Goal: Task Accomplishment & Management: Manage account settings

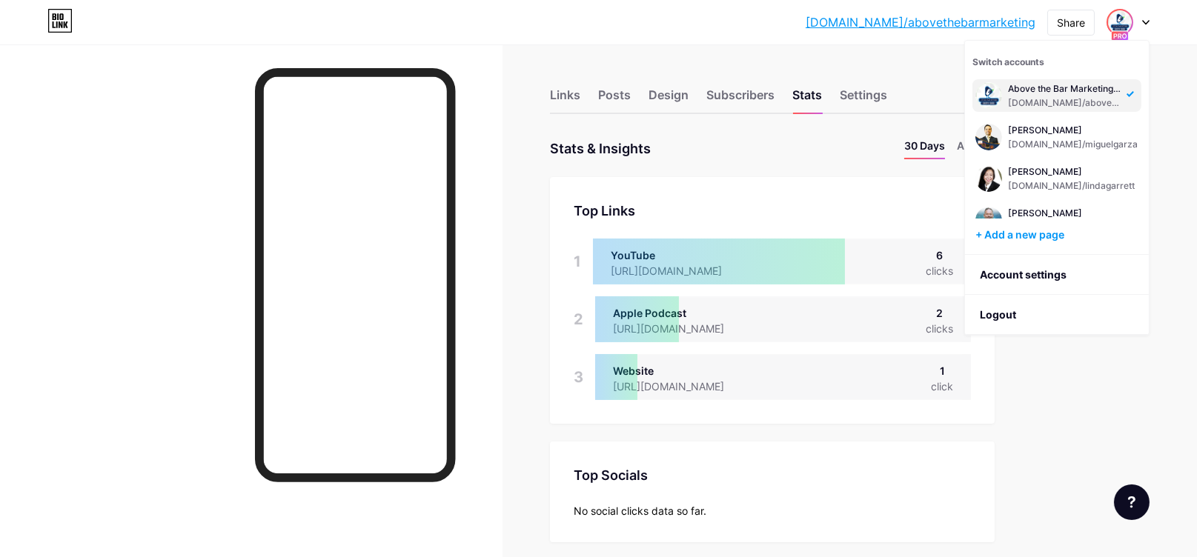
scroll to position [557, 1197]
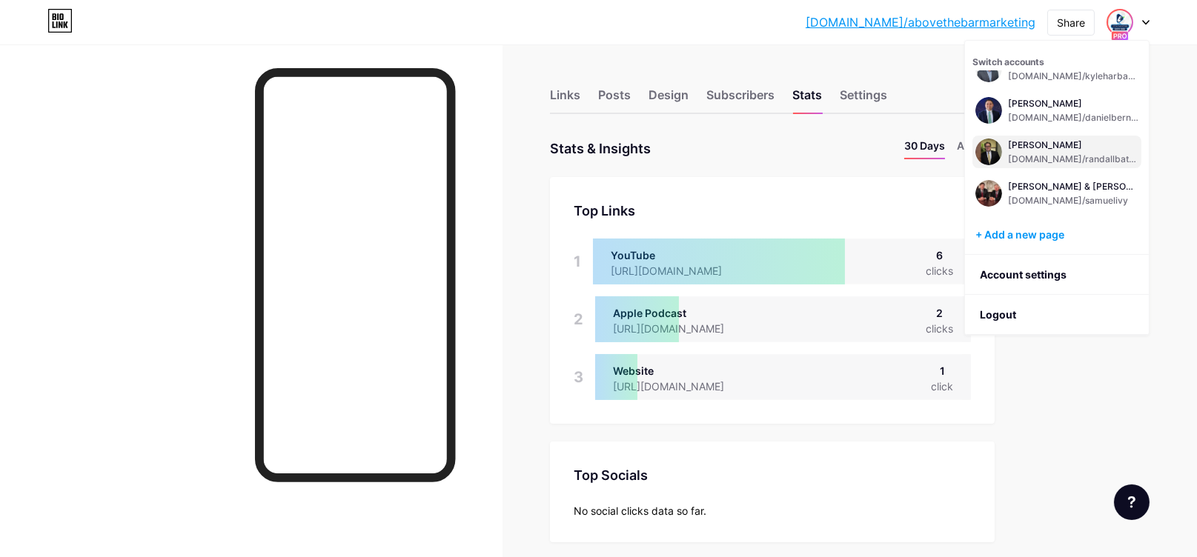
click at [1031, 151] on div "[PERSON_NAME] [DOMAIN_NAME]/randallbateman" at bounding box center [1073, 152] width 130 height 27
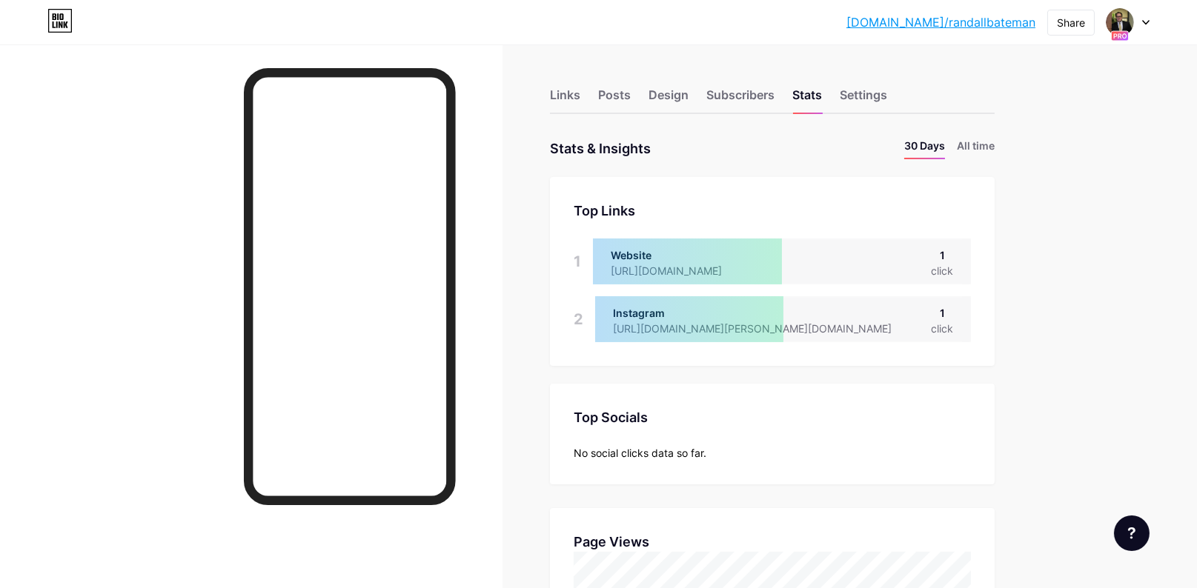
scroll to position [588, 1197]
click at [985, 142] on li "All time" at bounding box center [975, 148] width 38 height 21
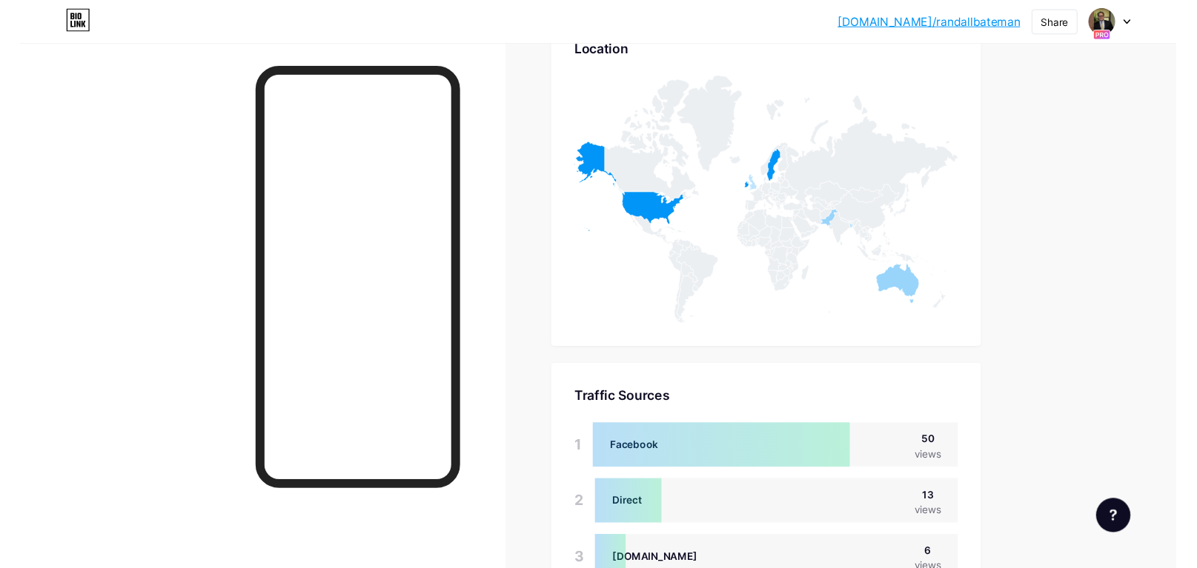
scroll to position [911, 0]
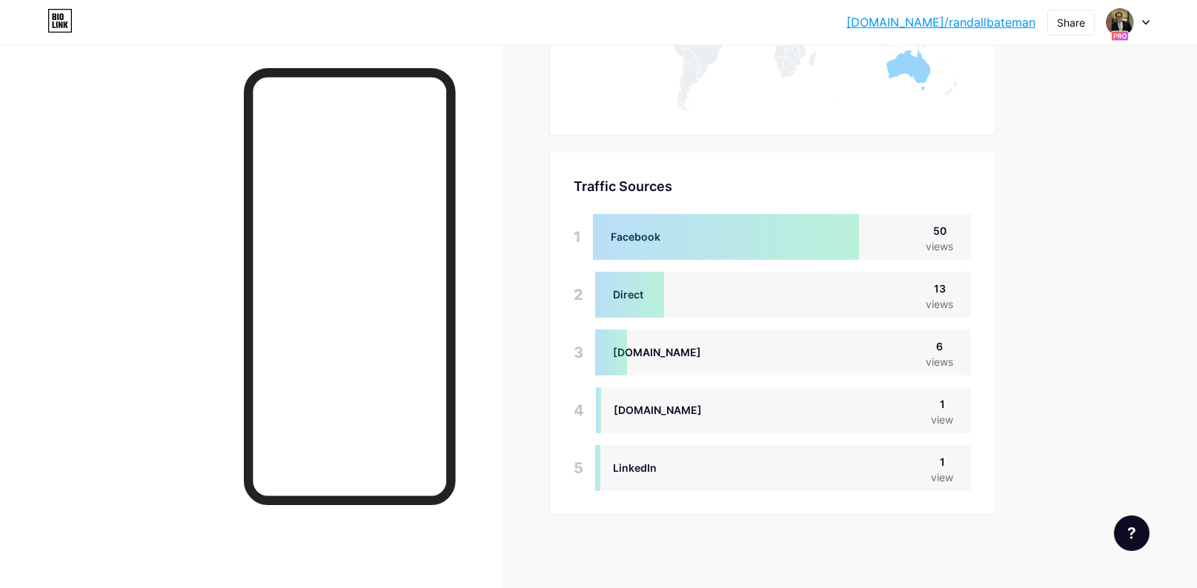
click at [1148, 22] on icon at bounding box center [1145, 22] width 7 height 5
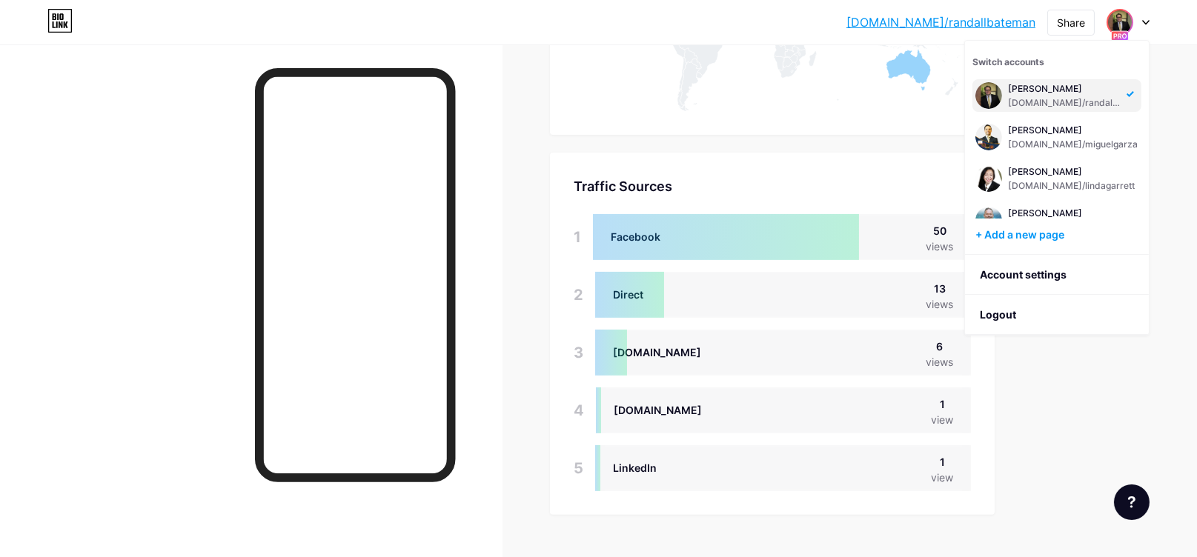
scroll to position [317, 0]
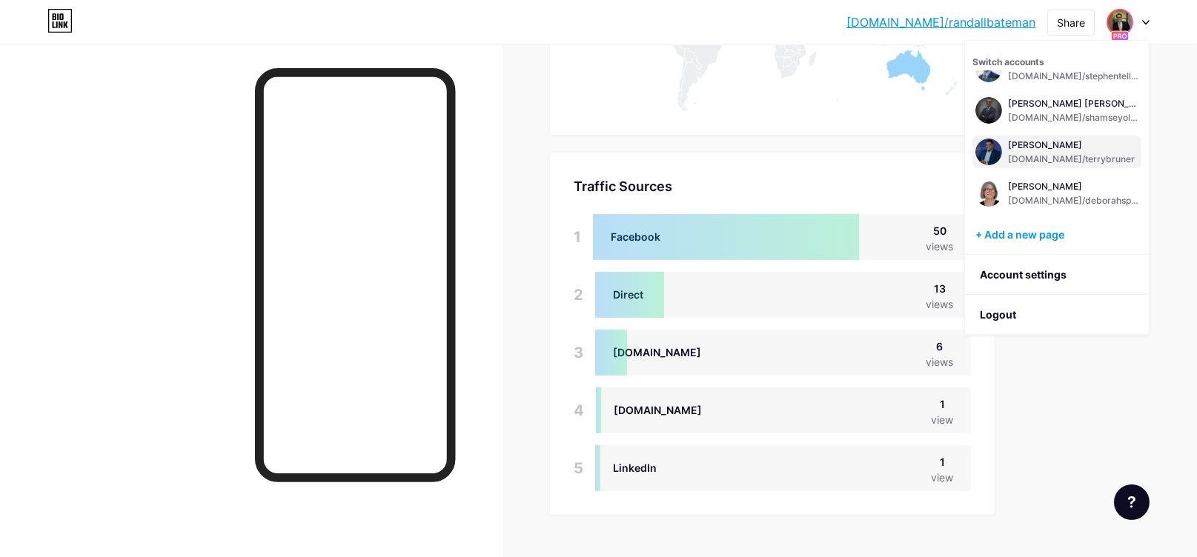
click at [1062, 149] on div "[PERSON_NAME]" at bounding box center [1071, 145] width 127 height 12
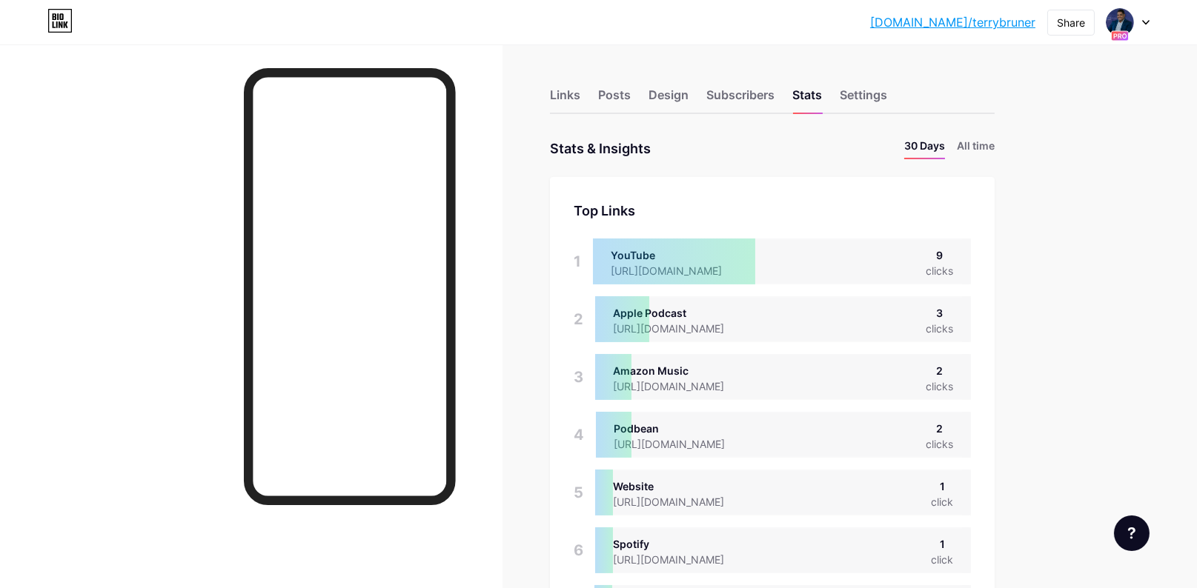
scroll to position [588, 1197]
click at [981, 148] on li "All time" at bounding box center [975, 148] width 38 height 21
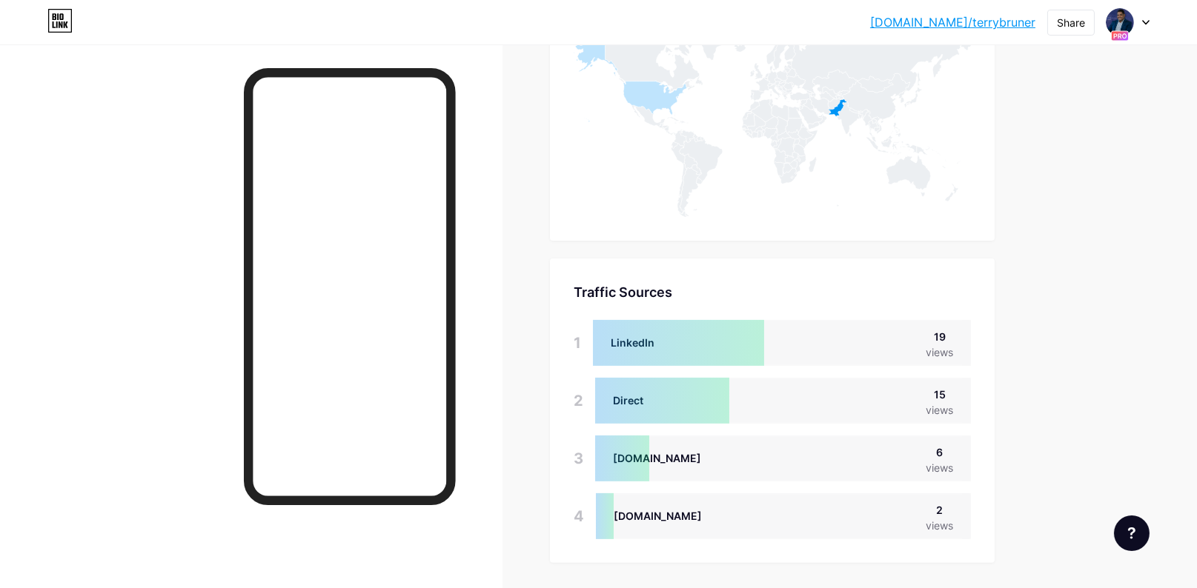
scroll to position [854, 0]
